Goal: Task Accomplishment & Management: Manage account settings

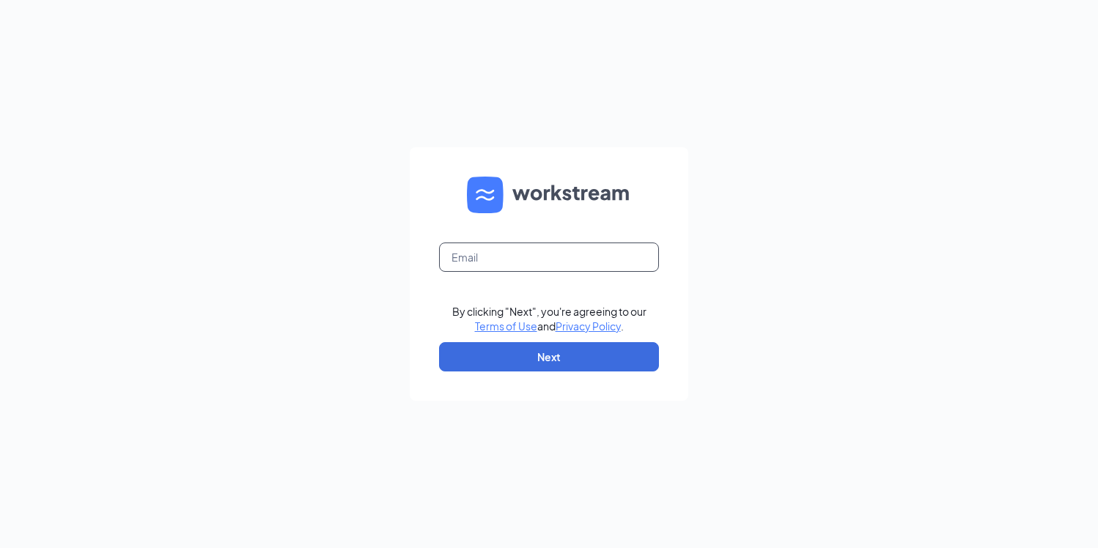
click at [533, 244] on input "text" at bounding box center [549, 257] width 220 height 29
type input "ste"
type input "[PERSON_NAME][EMAIL_ADDRESS][PERSON_NAME][DOMAIN_NAME]"
click at [561, 354] on button "Next" at bounding box center [549, 356] width 220 height 29
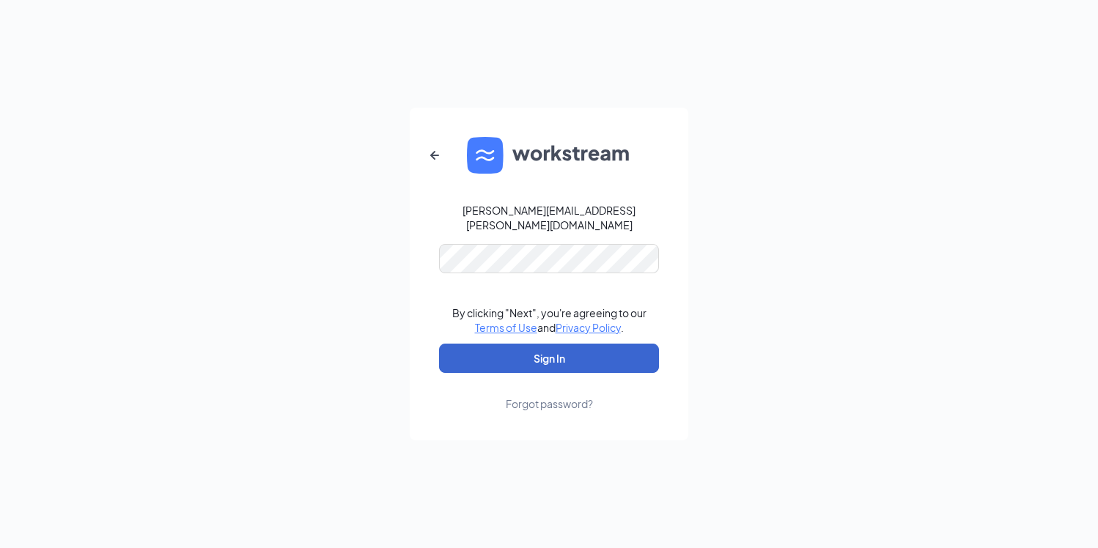
click at [537, 344] on button "Sign In" at bounding box center [549, 358] width 220 height 29
click at [543, 347] on button "Sign In" at bounding box center [549, 358] width 220 height 29
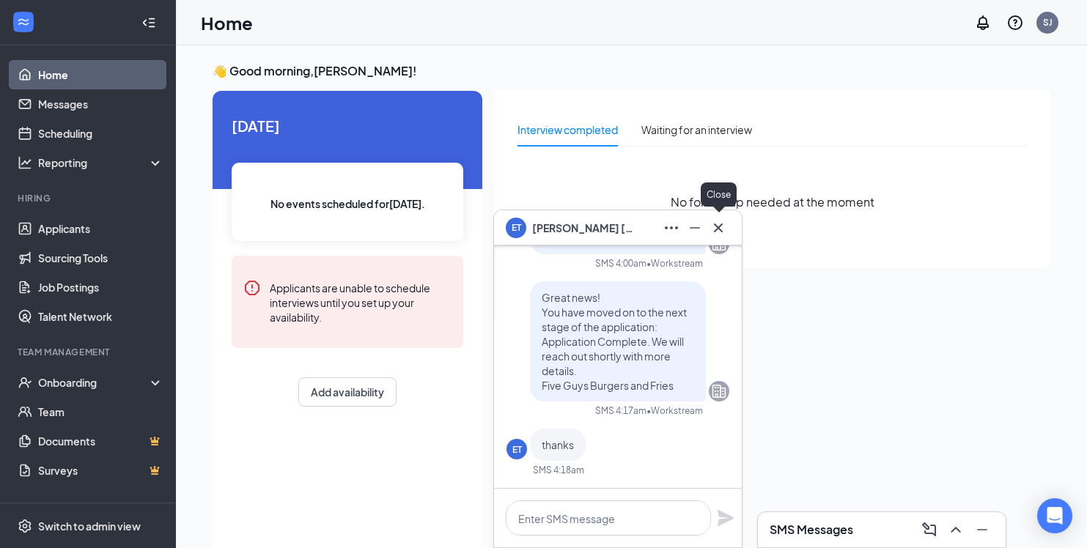
click at [722, 228] on icon "Cross" at bounding box center [718, 228] width 18 height 18
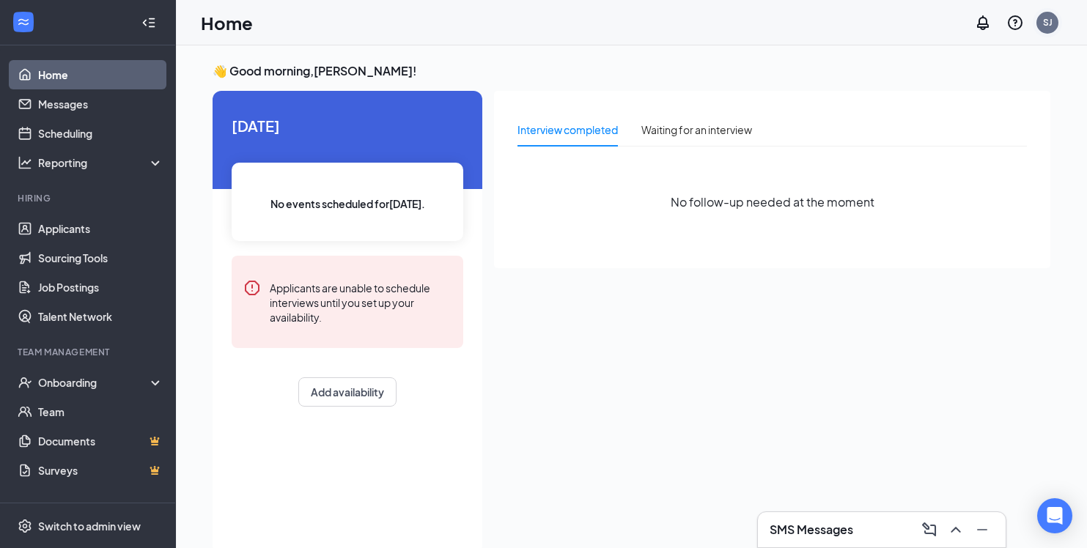
click at [1046, 21] on div "SJ" at bounding box center [1048, 22] width 10 height 12
click at [927, 128] on link "Account settings" at bounding box center [974, 129] width 158 height 15
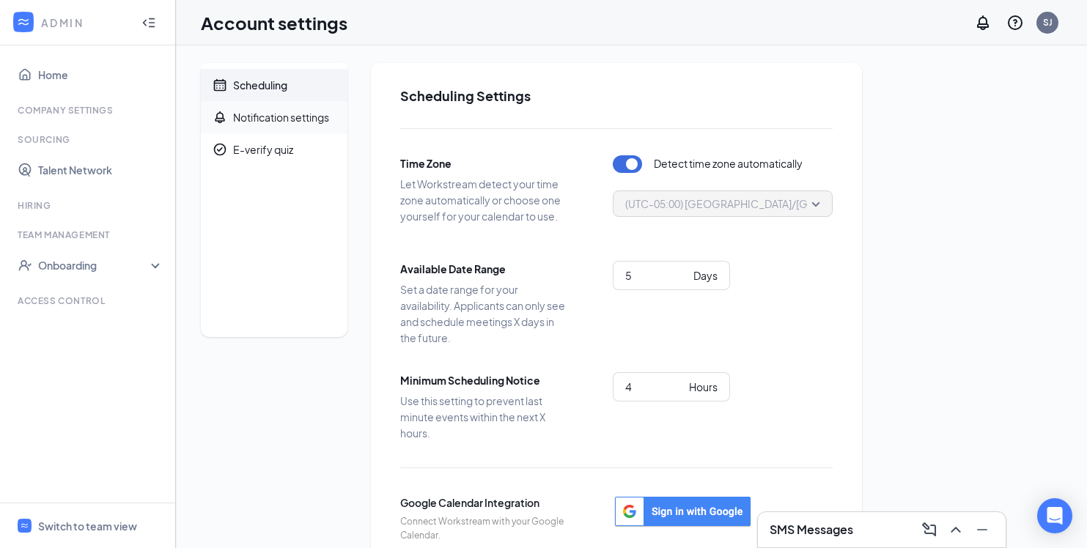
click at [251, 114] on div "Notification settings" at bounding box center [281, 117] width 96 height 15
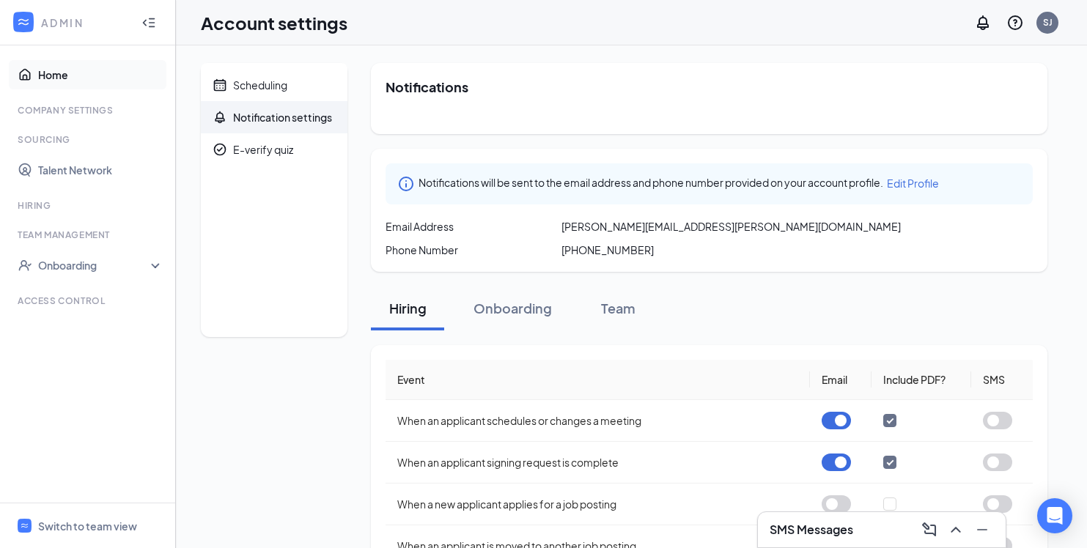
click at [54, 66] on link "Home" at bounding box center [100, 74] width 125 height 29
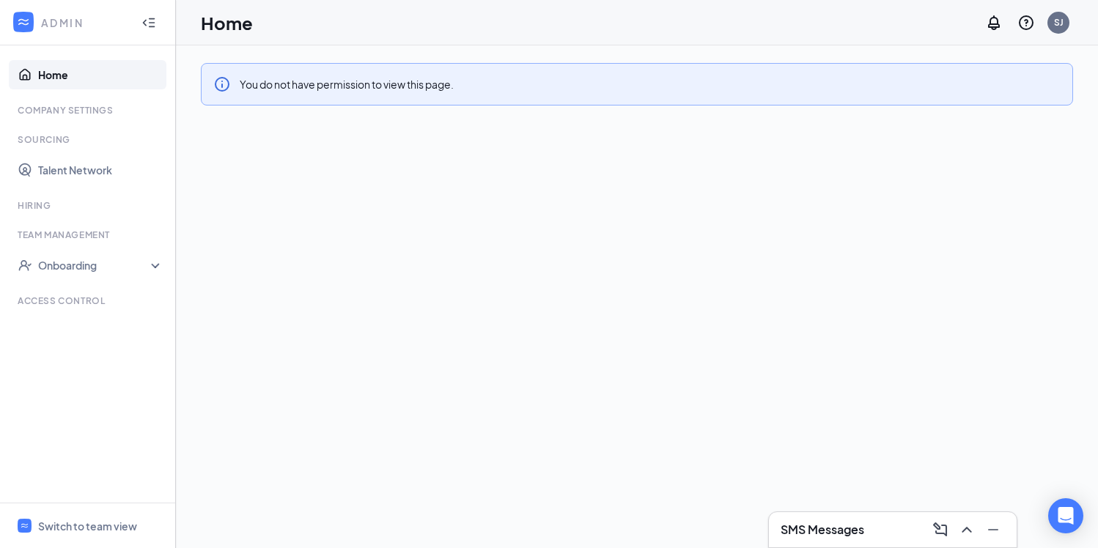
click at [147, 21] on icon "Collapse" at bounding box center [148, 22] width 15 height 15
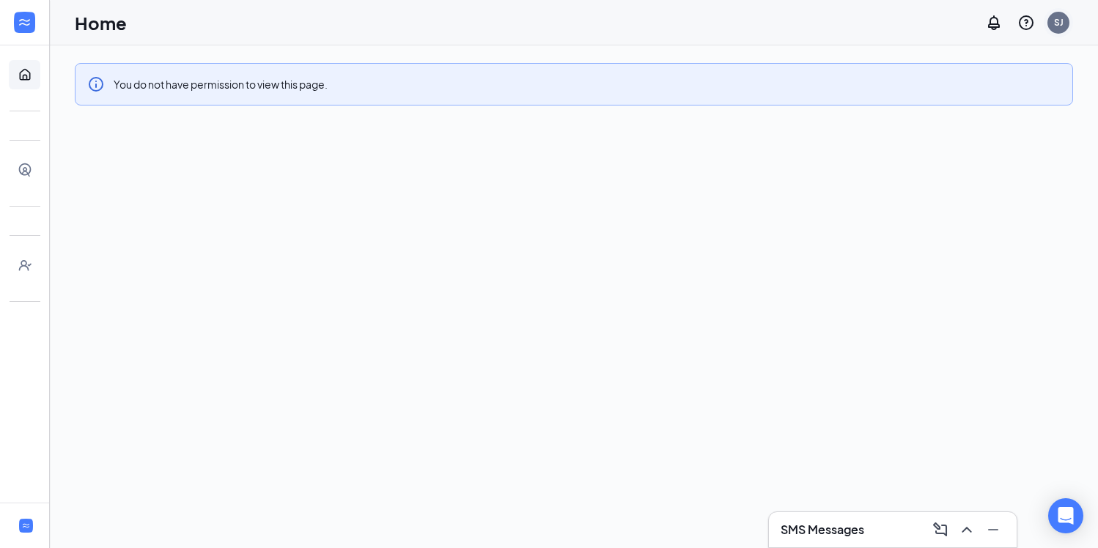
click at [1055, 21] on div "SJ" at bounding box center [1059, 22] width 10 height 12
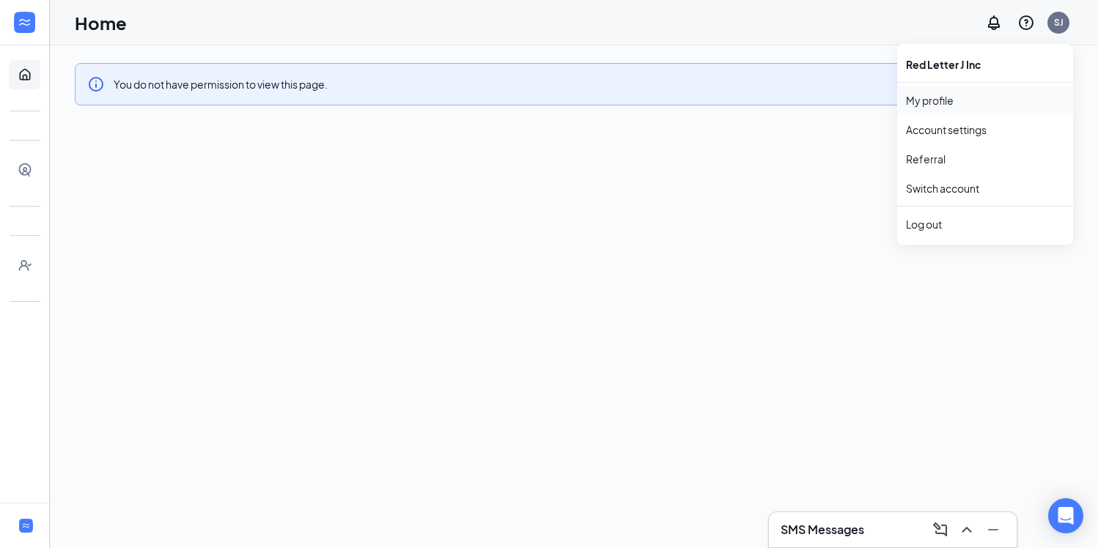
click at [961, 97] on link "My profile" at bounding box center [985, 100] width 158 height 15
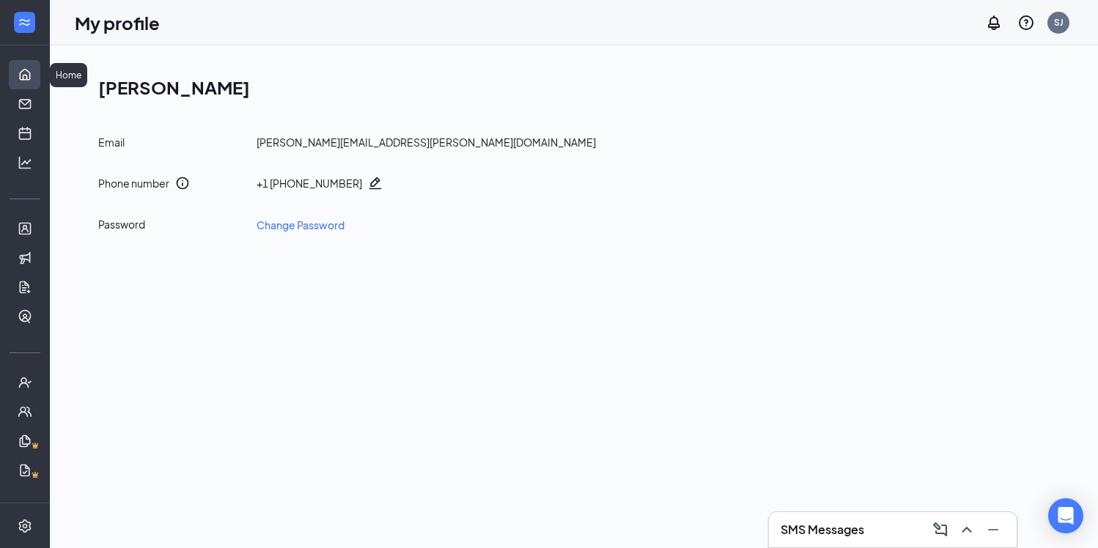
click at [38, 73] on link "Home" at bounding box center [45, 74] width 15 height 29
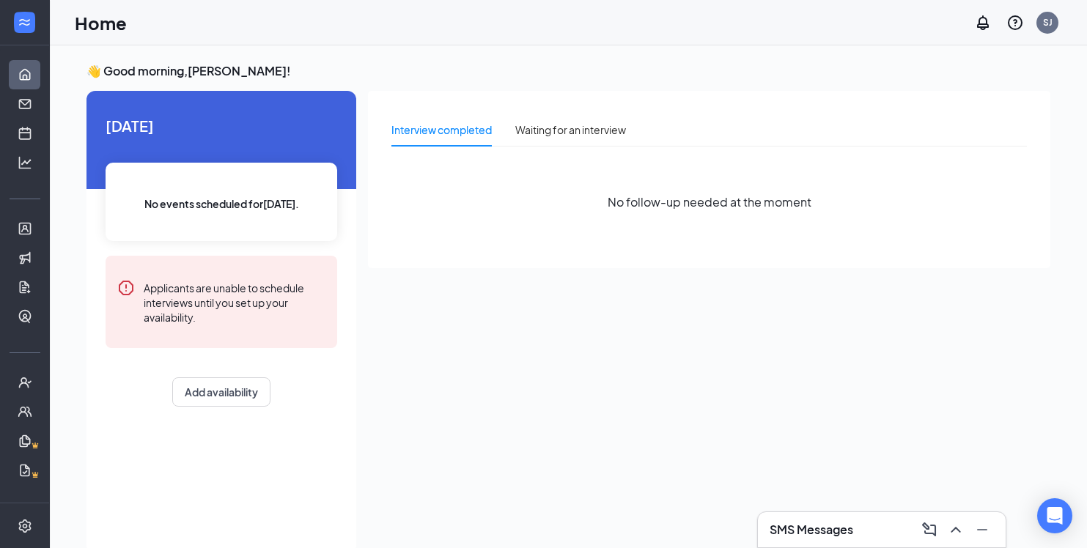
click at [20, 28] on icon "Expand" at bounding box center [25, 22] width 15 height 15
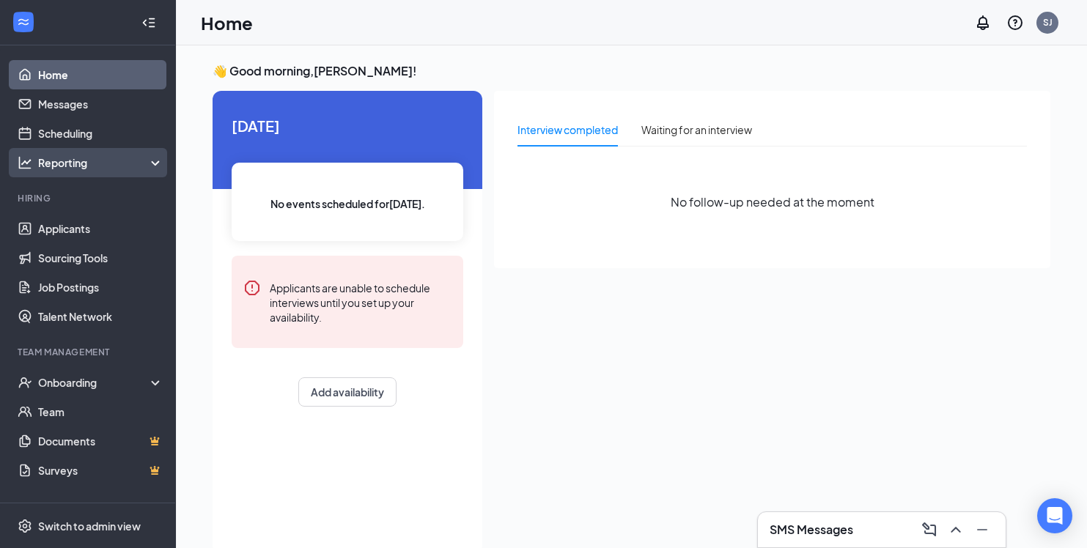
click at [124, 165] on div "Reporting" at bounding box center [101, 162] width 126 height 15
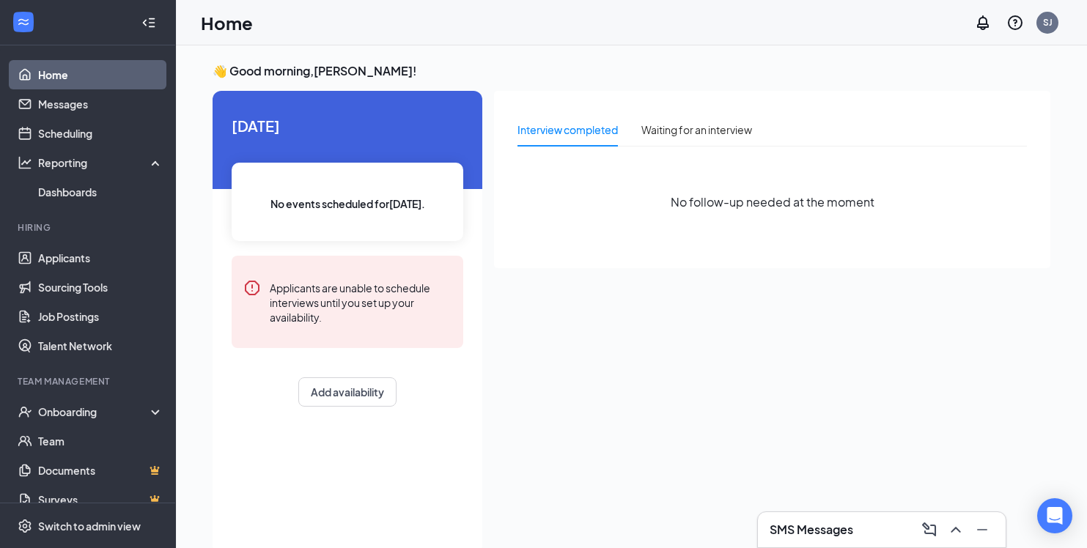
click at [858, 531] on div "SMS Messages" at bounding box center [881, 529] width 224 height 23
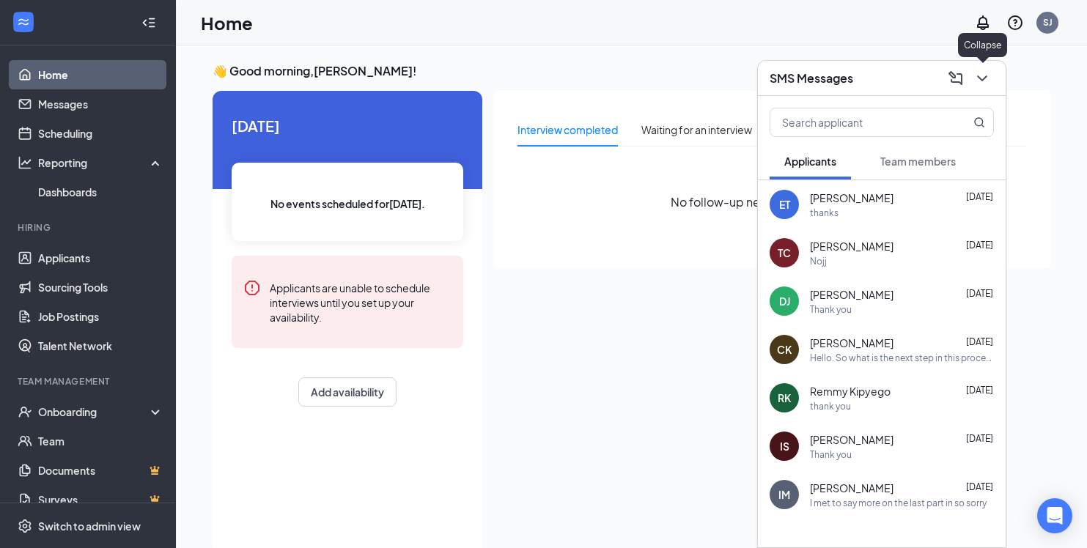
click at [982, 78] on icon "ChevronDown" at bounding box center [982, 79] width 18 height 18
